Goal: Task Accomplishment & Management: Manage account settings

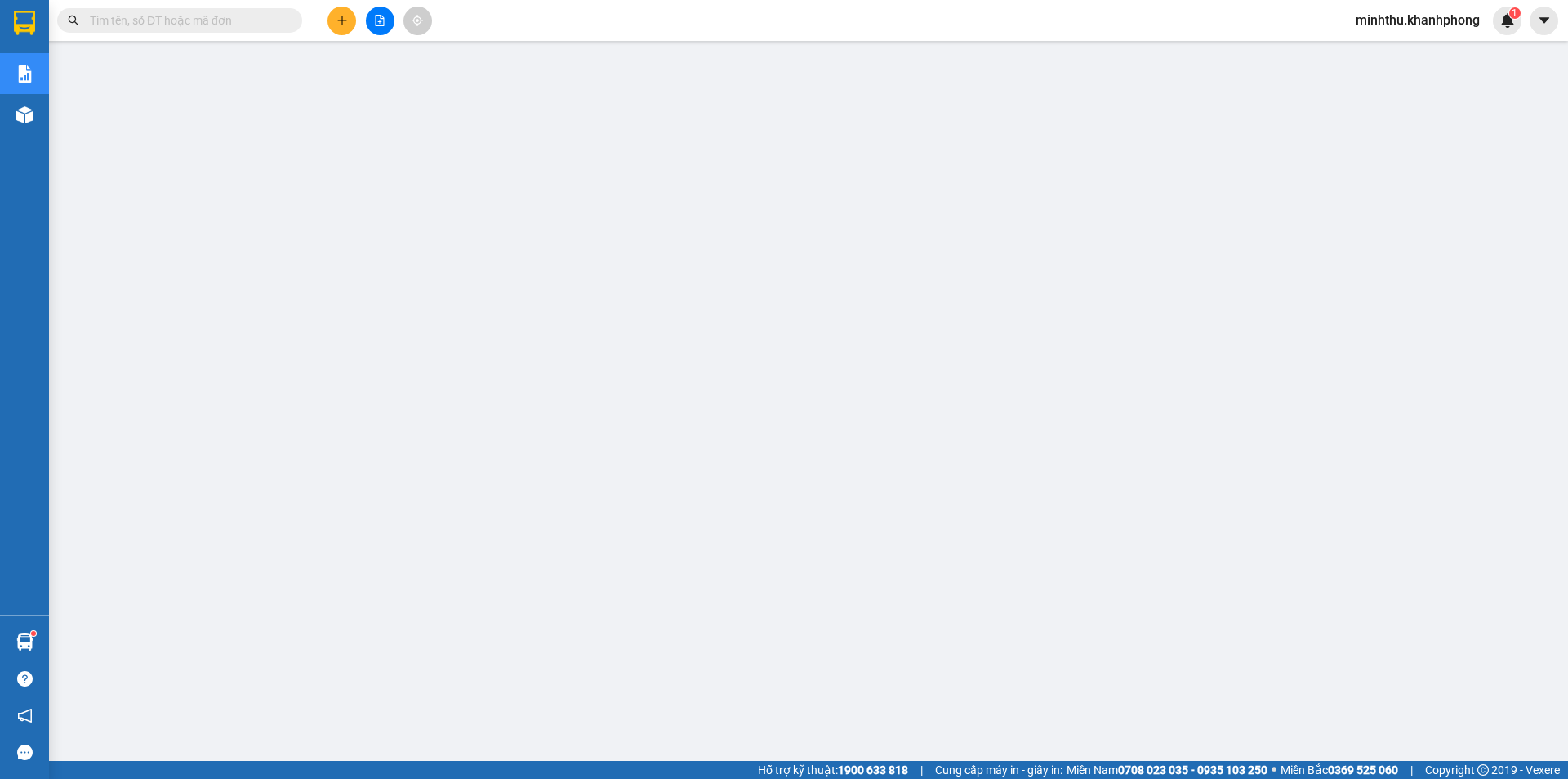
click at [1392, 27] on span "minhthu.khanhphong" at bounding box center [1418, 20] width 150 height 20
click at [1383, 49] on span "Đăng xuất" at bounding box center [1423, 50] width 118 height 18
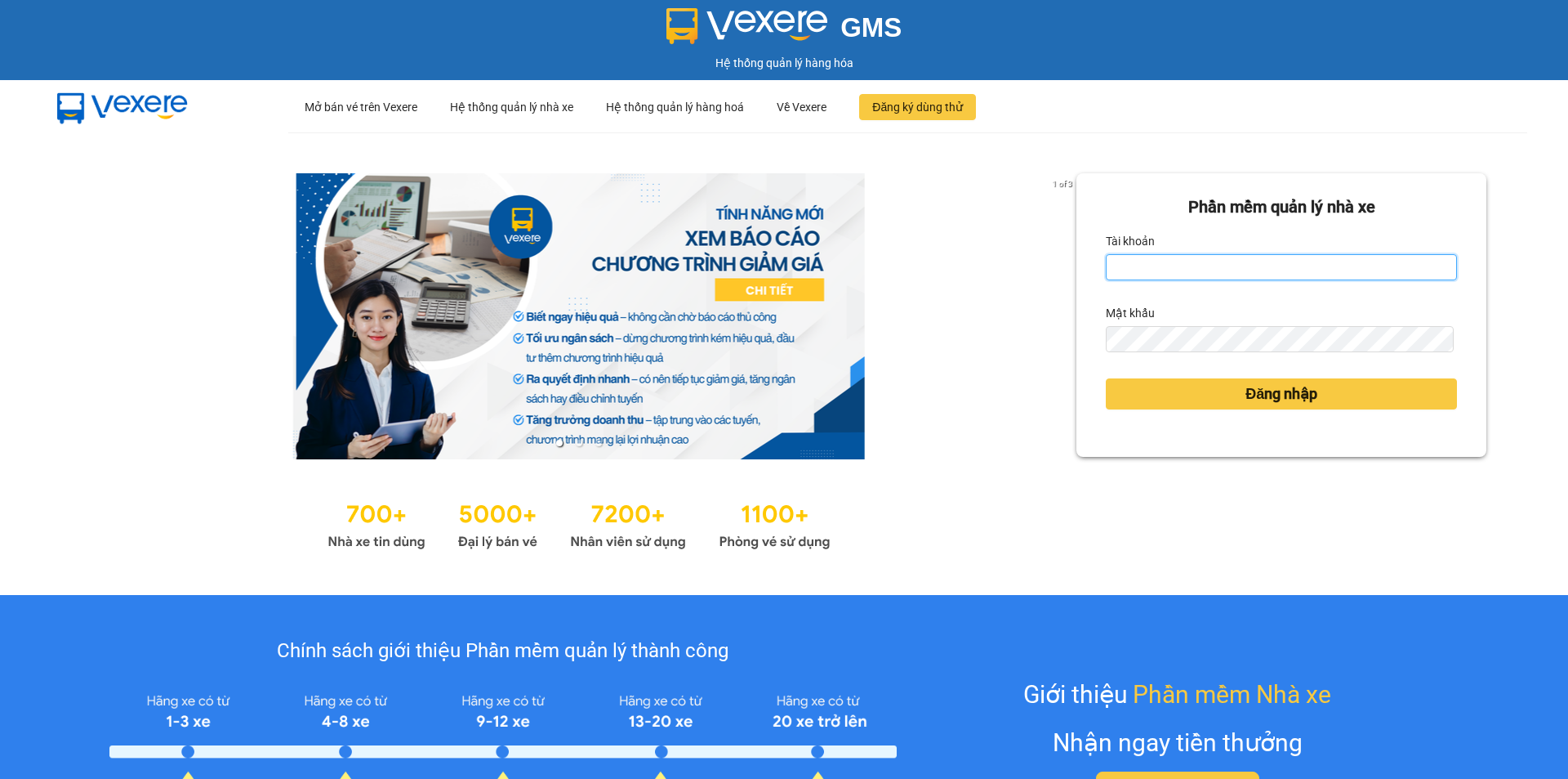
click at [1194, 266] on input "Tài khoản" at bounding box center [1280, 267] width 351 height 27
type input "baohan.khanhphong"
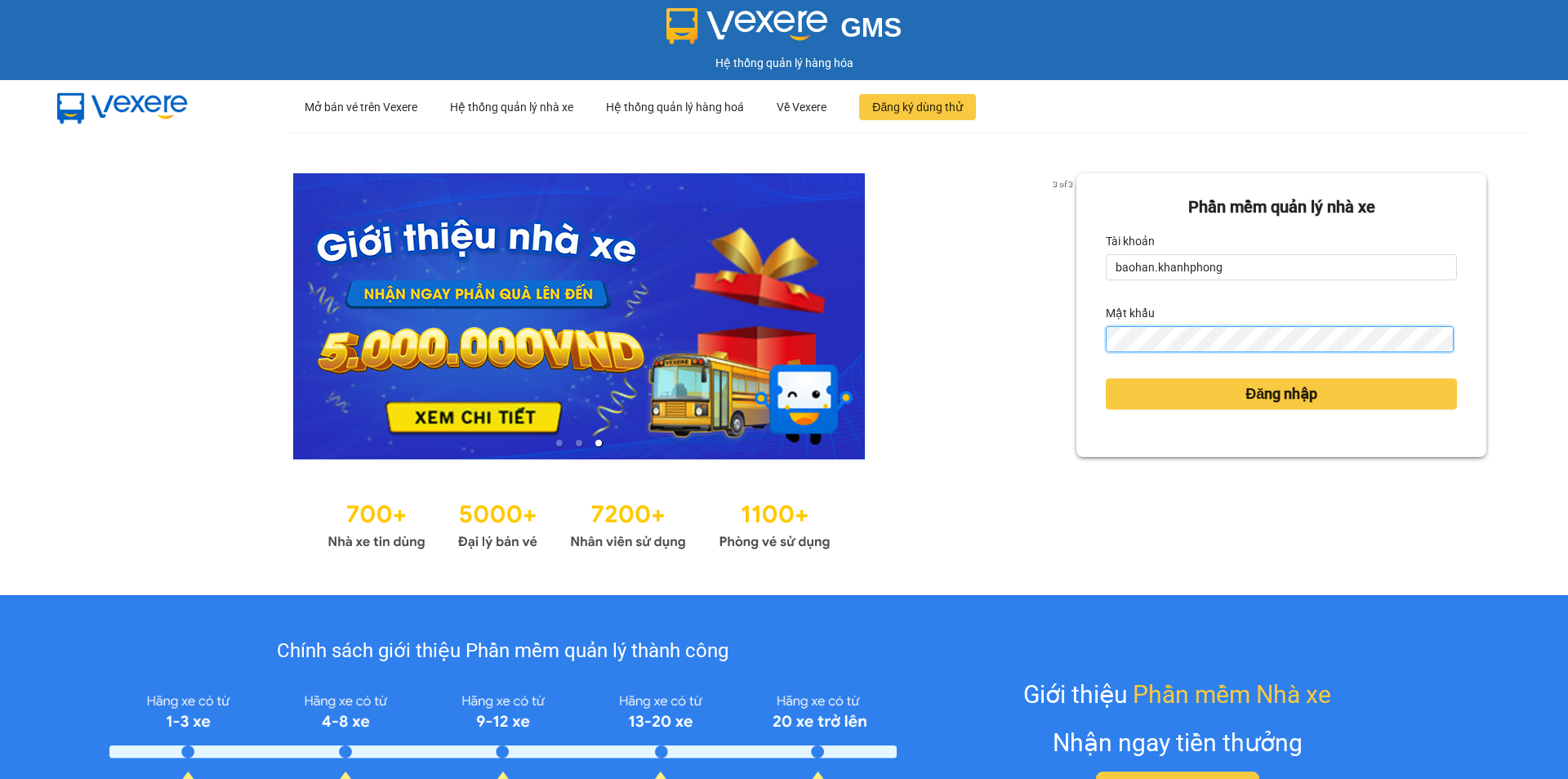
click at [1105, 379] on button "Đăng nhập" at bounding box center [1280, 394] width 351 height 31
